Goal: Task Accomplishment & Management: Manage account settings

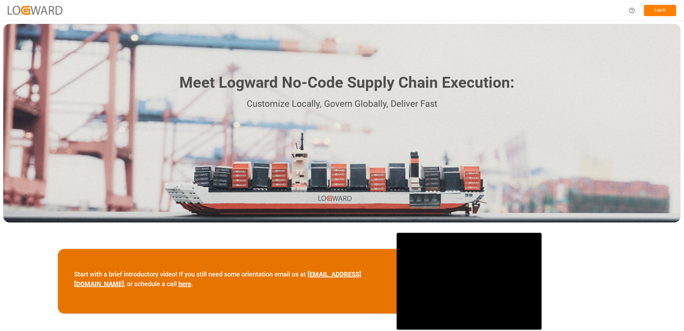
click at [665, 12] on button "Log In" at bounding box center [661, 10] width 32 height 11
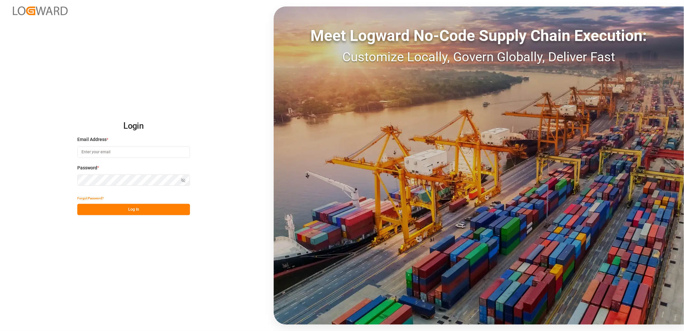
type input "[PERSON_NAME][EMAIL_ADDRESS][DOMAIN_NAME]"
click at [135, 211] on button "Log In" at bounding box center [133, 209] width 113 height 11
